Goal: Navigation & Orientation: Find specific page/section

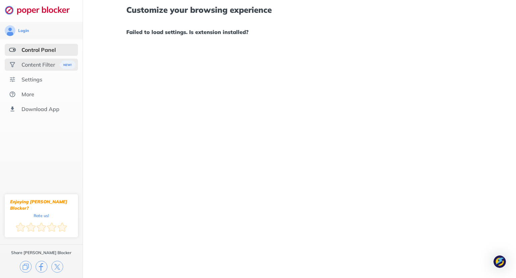
click at [36, 66] on div "Content Filter" at bounding box center [39, 64] width 34 height 7
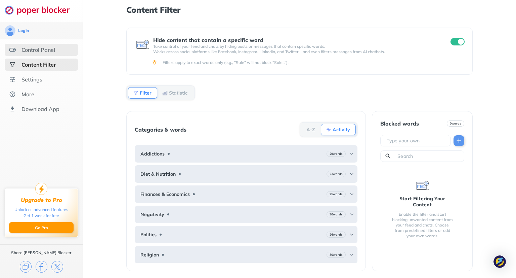
click at [35, 52] on div "Control Panel" at bounding box center [39, 49] width 34 height 7
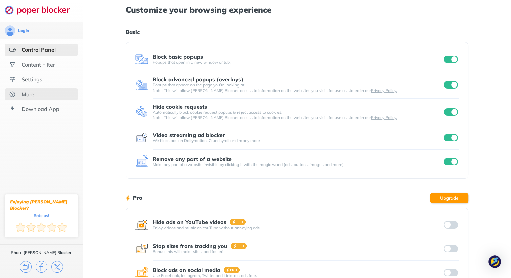
click at [28, 96] on div "More" at bounding box center [28, 94] width 13 height 7
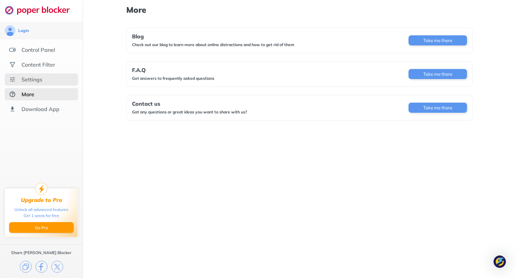
click at [29, 84] on div "Settings" at bounding box center [41, 79] width 73 height 12
